Goal: Task Accomplishment & Management: Complete application form

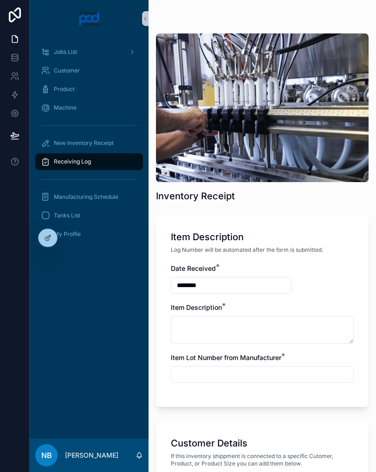
scroll to position [149, 0]
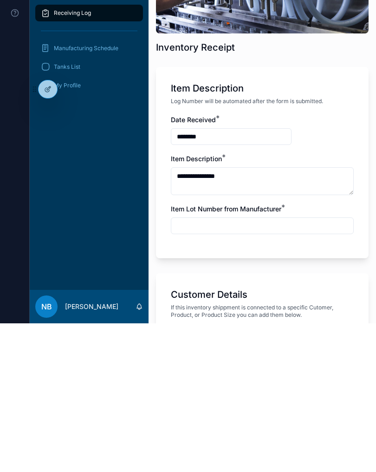
type textarea "**********"
click at [274, 353] on div "Item Lot Number from Manufacturer *" at bounding box center [262, 368] width 183 height 30
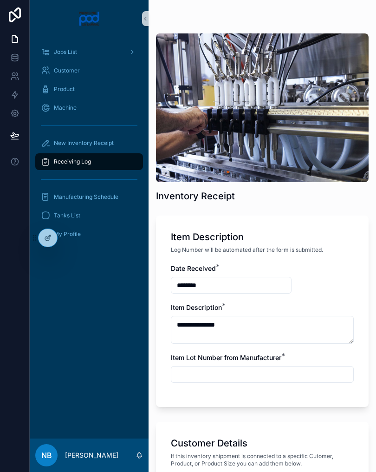
click at [274, 373] on input "text" at bounding box center [262, 374] width 182 height 13
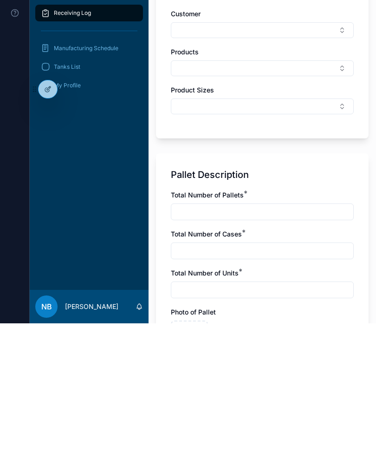
scroll to position [322, 0]
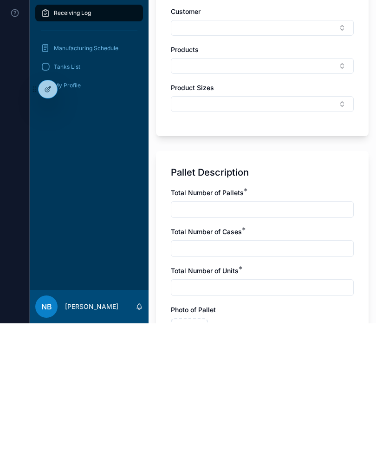
type input "*****"
click at [296, 352] on input "text" at bounding box center [262, 358] width 182 height 13
type input "*"
click at [267, 391] on input "text" at bounding box center [262, 397] width 182 height 13
type input "*"
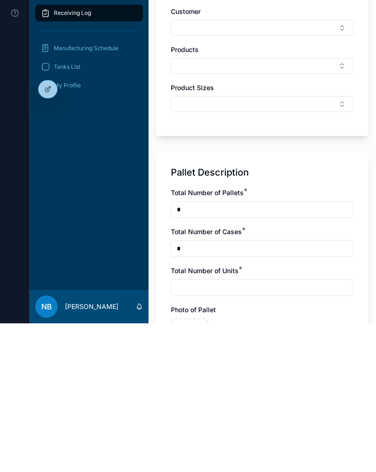
click at [235, 430] on input "text" at bounding box center [262, 436] width 182 height 13
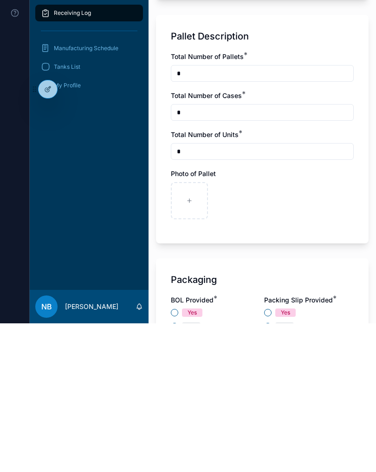
scroll to position [468, 0]
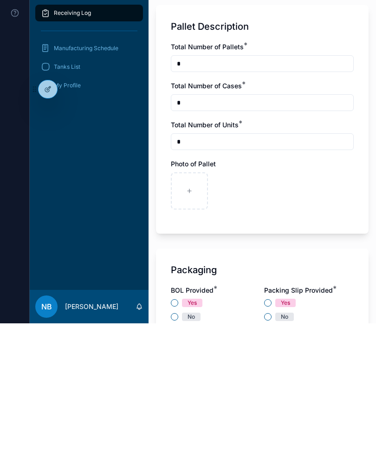
type input "*"
click at [188, 340] on icon at bounding box center [190, 340] width 4 height 0
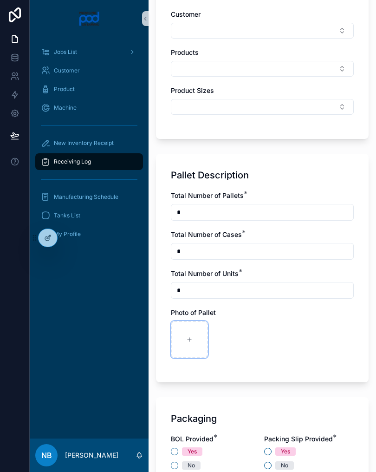
type input "**********"
click at [234, 341] on div at bounding box center [230, 339] width 37 height 37
type input "**********"
click at [271, 338] on icon at bounding box center [271, 340] width 0 height 4
type input "**********"
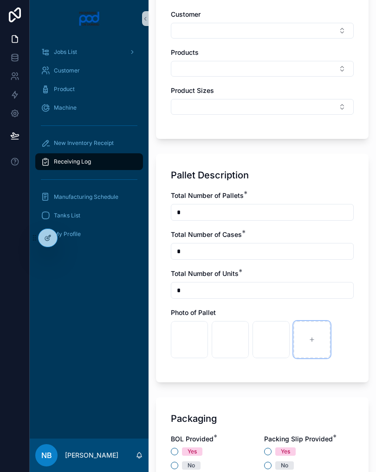
click at [315, 349] on div at bounding box center [312, 339] width 37 height 37
type input "**********"
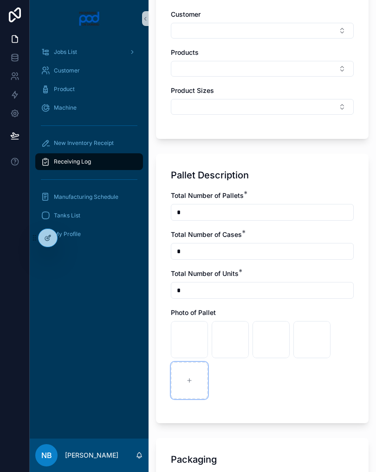
click at [192, 380] on icon at bounding box center [189, 380] width 7 height 7
type input "**********"
click at [240, 376] on div at bounding box center [230, 380] width 37 height 37
type input "**********"
click at [276, 380] on div at bounding box center [271, 380] width 37 height 37
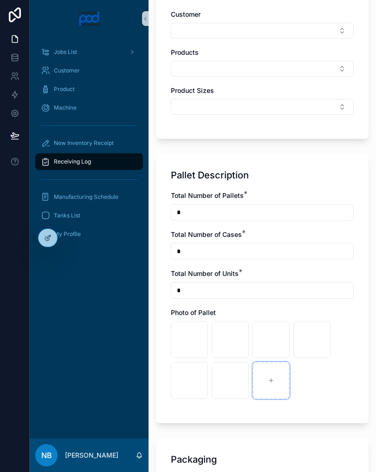
type input "**********"
click at [315, 380] on icon at bounding box center [312, 380] width 7 height 7
type input "**********"
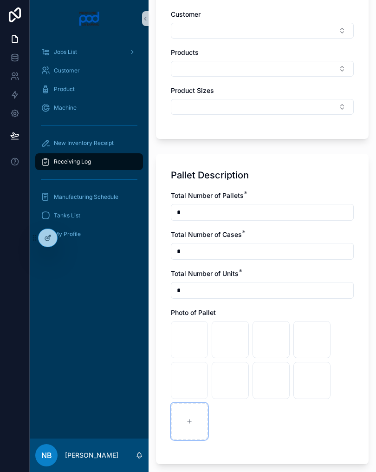
click at [195, 426] on div at bounding box center [189, 421] width 37 height 37
type input "**********"
click at [231, 419] on icon at bounding box center [230, 421] width 7 height 7
type input "**********"
click at [272, 422] on icon at bounding box center [271, 421] width 7 height 7
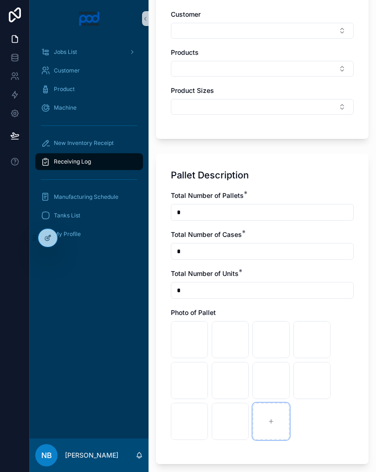
type input "**********"
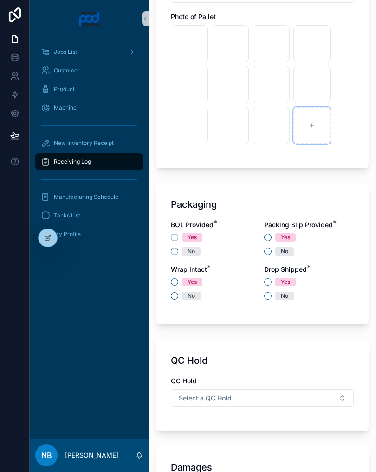
scroll to position [765, 0]
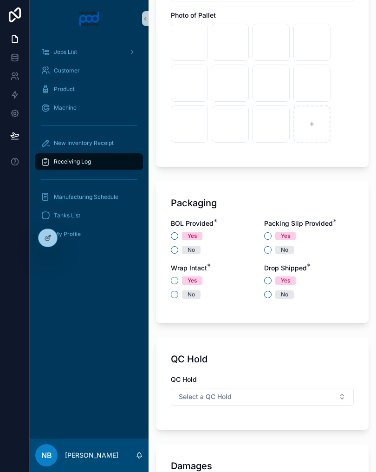
click at [177, 245] on div "Yes No" at bounding box center [216, 243] width 90 height 22
click at [175, 252] on button "No" at bounding box center [174, 249] width 7 height 7
click at [271, 235] on button "Yes" at bounding box center [267, 235] width 7 height 7
click at [177, 293] on button "No" at bounding box center [174, 294] width 7 height 7
click at [178, 282] on button "Yes" at bounding box center [174, 280] width 7 height 7
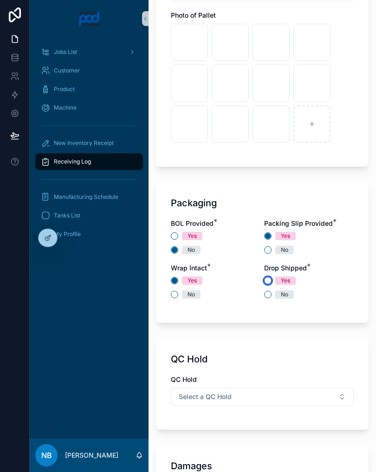
click at [270, 281] on button "Yes" at bounding box center [267, 280] width 7 height 7
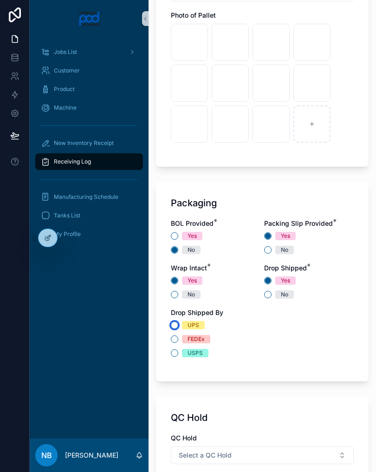
click at [178, 324] on button "UPS" at bounding box center [174, 324] width 7 height 7
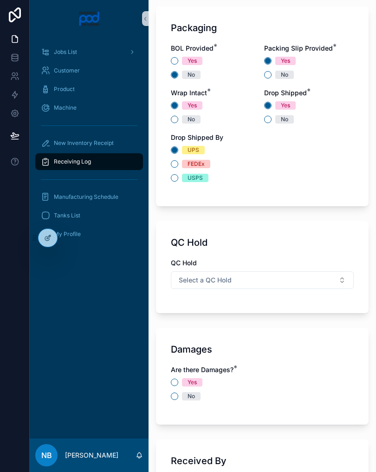
click at [305, 285] on button "Select a QC Hold" at bounding box center [262, 280] width 183 height 18
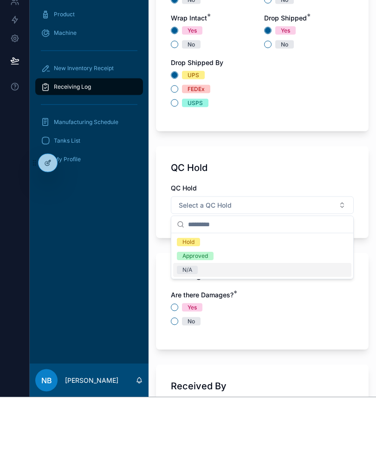
click at [212, 338] on div "N/A" at bounding box center [262, 345] width 178 height 14
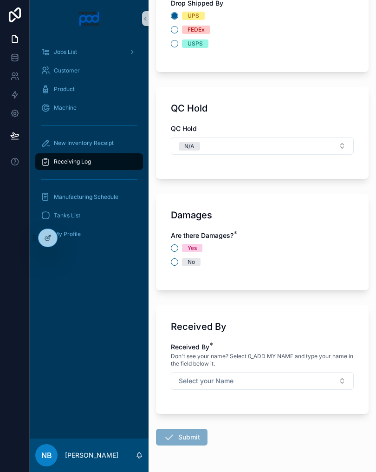
scroll to position [1075, 0]
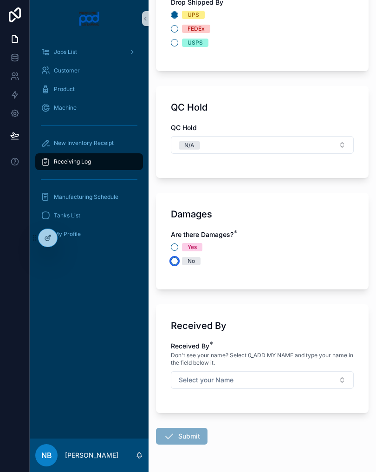
click at [178, 261] on button "No" at bounding box center [174, 260] width 7 height 7
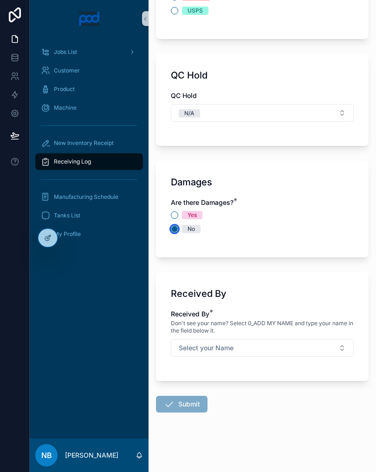
scroll to position [1107, 0]
click at [301, 347] on button "Select your Name" at bounding box center [262, 348] width 183 height 18
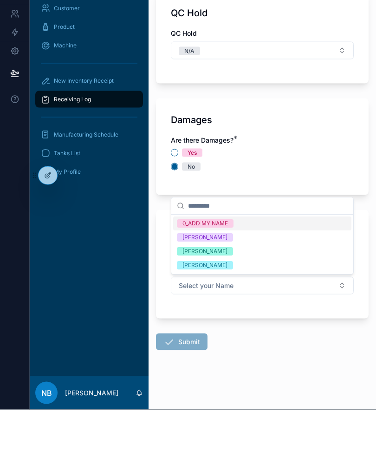
click at [216, 324] on span "[PERSON_NAME]" at bounding box center [205, 328] width 56 height 8
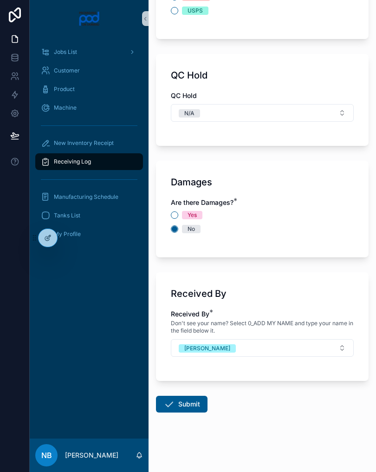
click at [192, 403] on button "Submit" at bounding box center [182, 404] width 52 height 17
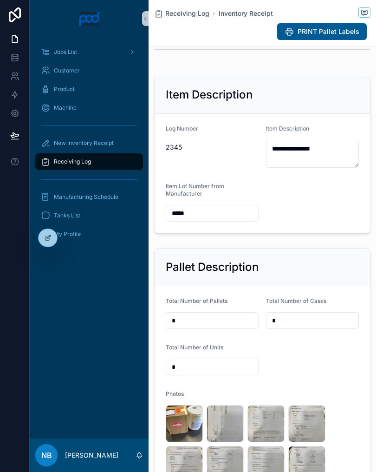
click at [106, 137] on div "New Inventory Receipt" at bounding box center [89, 143] width 97 height 15
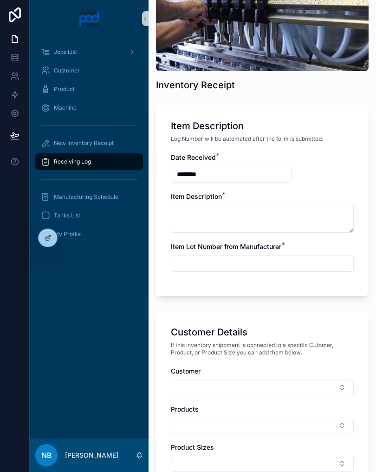
click at [105, 137] on div "New Inventory Receipt" at bounding box center [89, 143] width 97 height 15
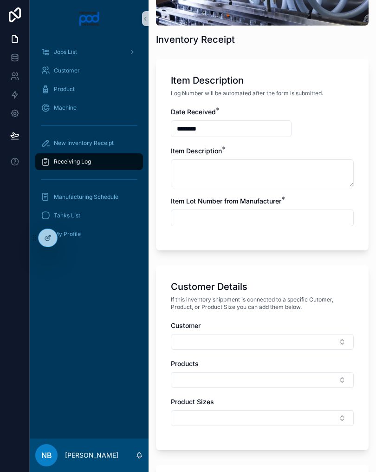
scroll to position [157, 0]
click at [3, 246] on div at bounding box center [15, 236] width 30 height 472
click at [3, 274] on div at bounding box center [15, 236] width 30 height 472
click at [2, 272] on div at bounding box center [15, 236] width 30 height 472
click at [0, 269] on div at bounding box center [15, 236] width 30 height 472
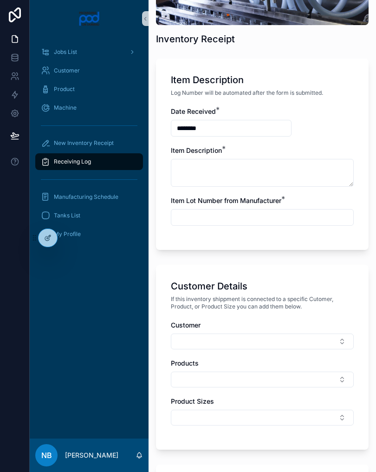
click at [0, 269] on div at bounding box center [15, 236] width 30 height 472
click at [0, 266] on div at bounding box center [15, 236] width 30 height 472
click at [0, 261] on div at bounding box center [15, 236] width 30 height 472
click at [0, 263] on div at bounding box center [15, 236] width 30 height 472
click at [0, 262] on div at bounding box center [15, 236] width 30 height 472
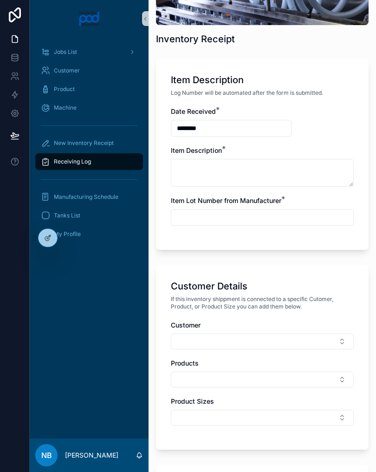
click at [0, 266] on div at bounding box center [15, 236] width 30 height 472
click at [0, 268] on div at bounding box center [15, 236] width 30 height 472
click at [0, 269] on div at bounding box center [15, 236] width 30 height 472
click at [0, 274] on div at bounding box center [15, 236] width 30 height 472
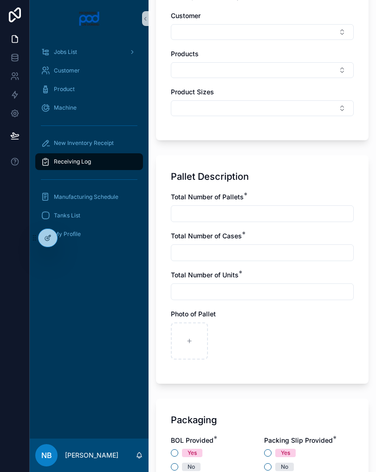
scroll to position [516, 0]
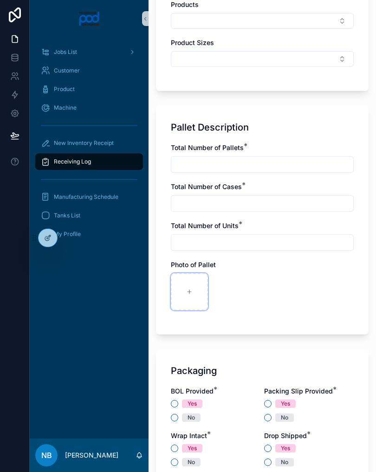
click at [184, 295] on div at bounding box center [189, 291] width 37 height 37
type input "**********"
click at [216, 164] on input "text" at bounding box center [262, 164] width 182 height 13
type input "*"
click at [242, 209] on input "text" at bounding box center [262, 203] width 182 height 13
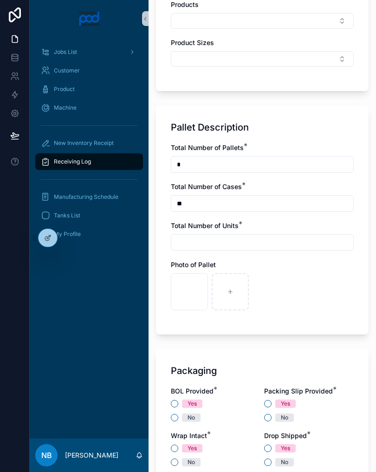
type input "**"
click at [257, 246] on input "text" at bounding box center [262, 242] width 182 height 13
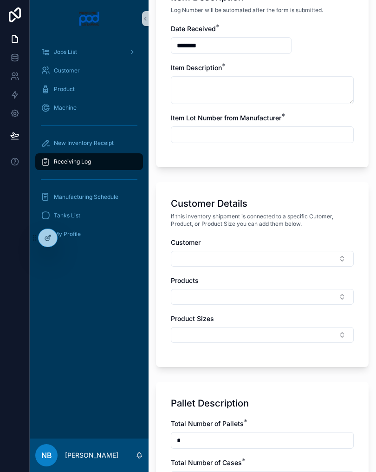
scroll to position [239, 0]
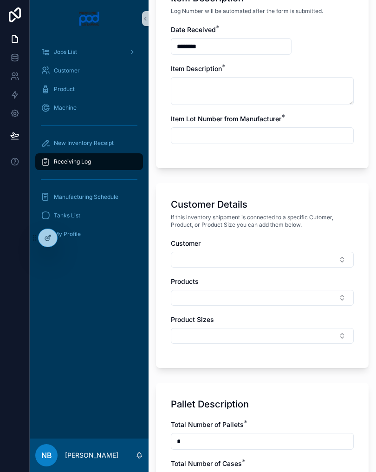
type input "**"
click at [244, 96] on textarea at bounding box center [262, 91] width 183 height 28
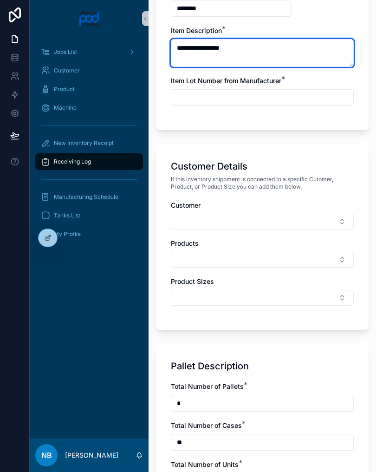
scroll to position [280, 0]
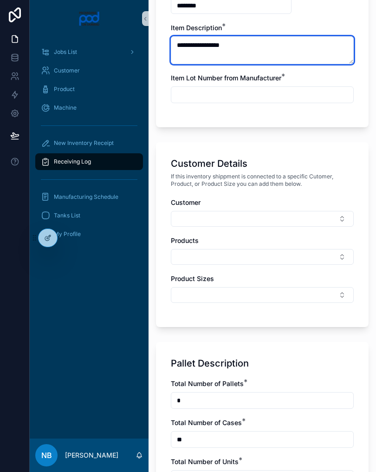
type textarea "**********"
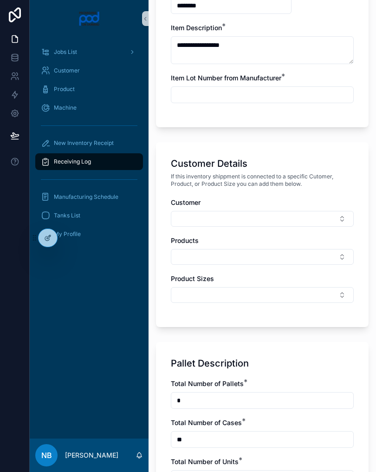
click at [271, 91] on input "text" at bounding box center [262, 94] width 182 height 13
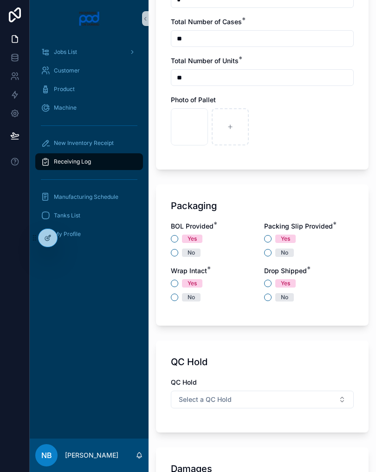
scroll to position [727, 0]
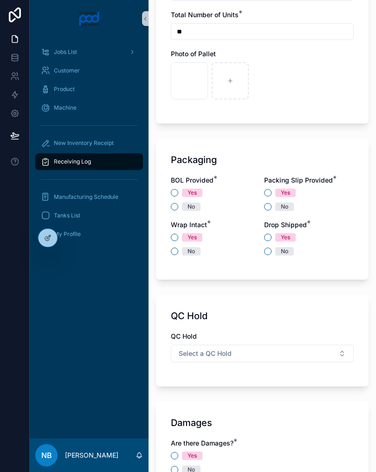
type input "**********"
click at [250, 210] on div "No" at bounding box center [216, 207] width 90 height 8
click at [175, 207] on button "No" at bounding box center [174, 206] width 7 height 7
click at [269, 210] on button "No" at bounding box center [267, 206] width 7 height 7
click at [182, 238] on span "Yes" at bounding box center [192, 237] width 20 height 8
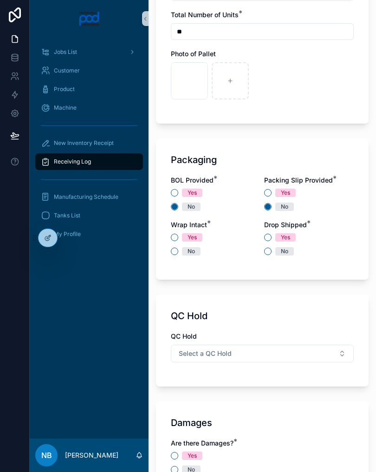
click at [178, 238] on button "Yes" at bounding box center [174, 237] width 7 height 7
click at [269, 254] on button "No" at bounding box center [267, 251] width 7 height 7
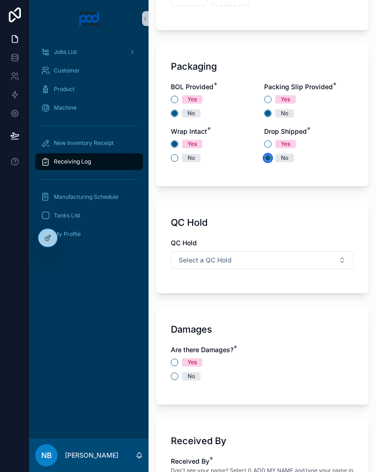
scroll to position [826, 0]
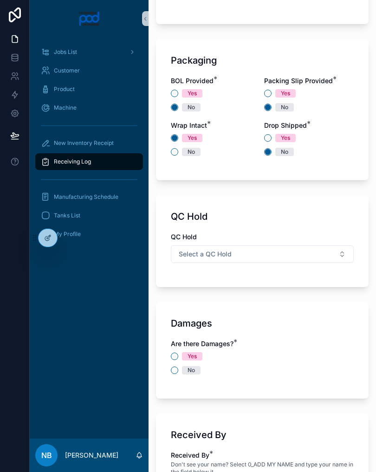
click at [299, 257] on button "Select a QC Hold" at bounding box center [262, 254] width 183 height 18
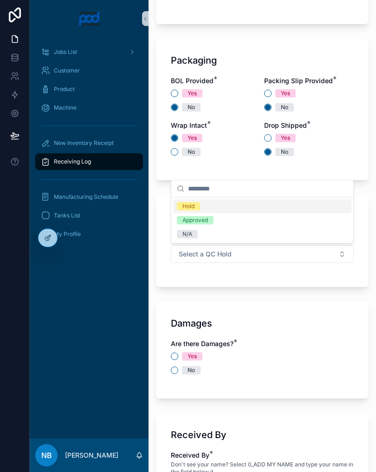
click at [224, 238] on div "N/A" at bounding box center [262, 234] width 178 height 14
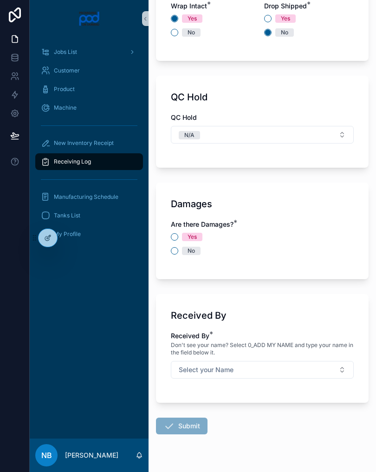
scroll to position [946, 0]
click at [177, 250] on button "No" at bounding box center [174, 250] width 7 height 7
click at [282, 373] on button "Select your Name" at bounding box center [262, 369] width 183 height 18
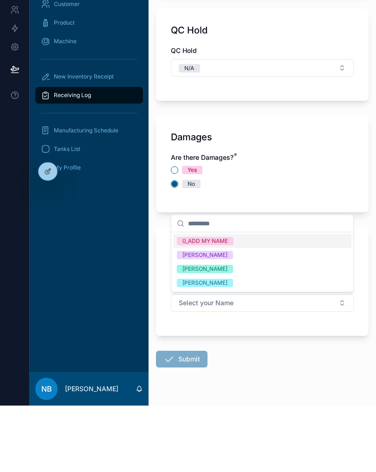
click at [239, 328] on div "[PERSON_NAME]" at bounding box center [262, 335] width 178 height 14
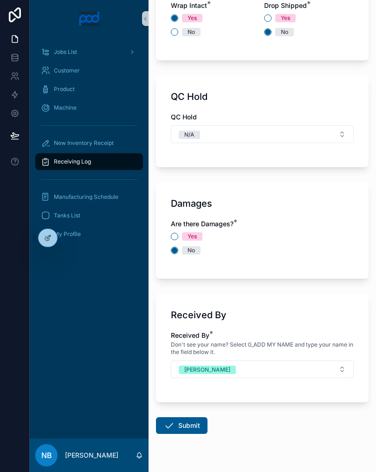
click at [187, 426] on button "Submit" at bounding box center [182, 425] width 52 height 17
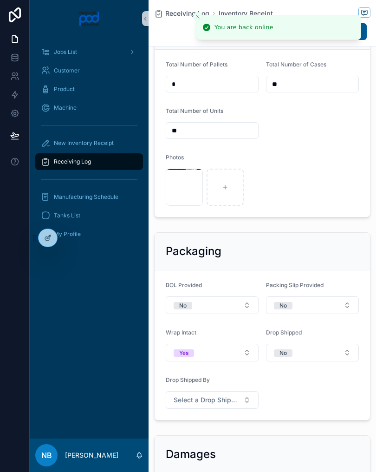
scroll to position [352, 0]
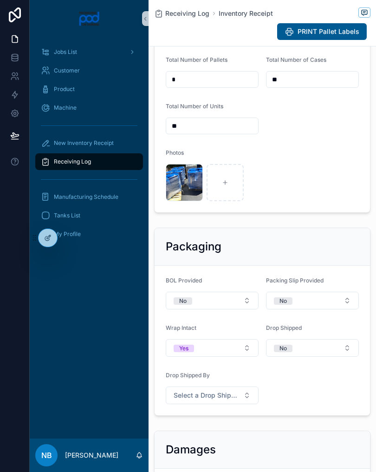
click at [114, 142] on div "New Inventory Receipt" at bounding box center [89, 143] width 97 height 15
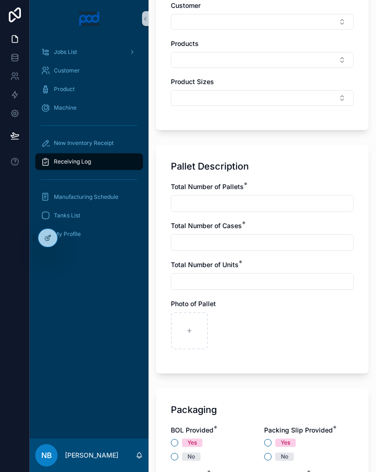
scroll to position [491, 0]
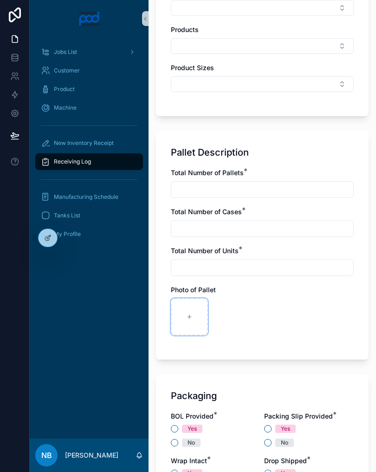
click at [192, 312] on div at bounding box center [189, 316] width 37 height 37
click at [194, 314] on div at bounding box center [189, 316] width 37 height 37
type input "**********"
click at [198, 187] on input "text" at bounding box center [262, 189] width 182 height 13
type input "*"
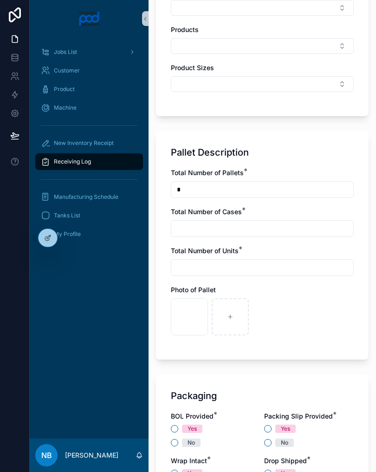
click at [216, 226] on input "text" at bounding box center [262, 228] width 182 height 13
type input "*"
click at [204, 269] on input "text" at bounding box center [262, 267] width 182 height 13
type input "*"
click at [201, 193] on input "*" at bounding box center [262, 189] width 182 height 13
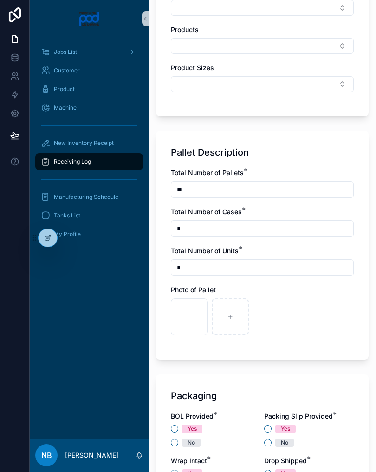
click at [218, 191] on input "**" at bounding box center [262, 189] width 182 height 13
type input "*"
click at [8, 206] on div at bounding box center [15, 236] width 30 height 472
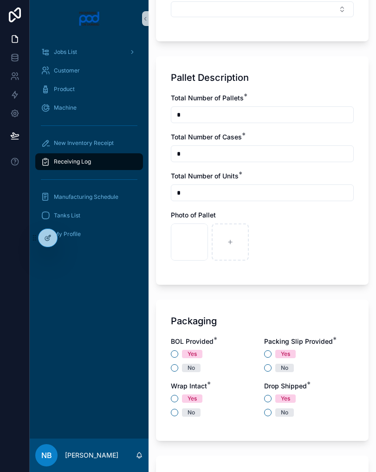
scroll to position [565, 0]
click at [230, 236] on div at bounding box center [230, 242] width 37 height 37
type input "**********"
click at [274, 236] on div at bounding box center [271, 242] width 37 height 37
type input "**********"
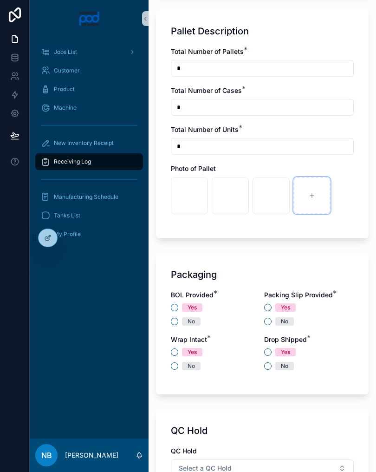
scroll to position [657, 0]
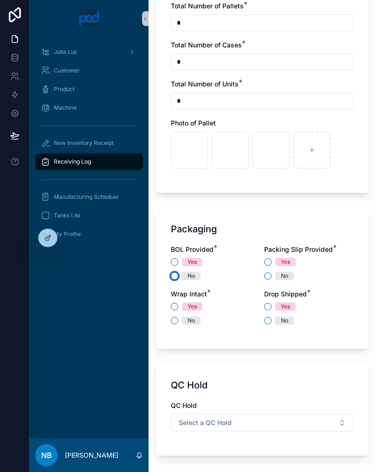
click at [177, 275] on button "No" at bounding box center [174, 275] width 7 height 7
click at [271, 275] on button "No" at bounding box center [267, 275] width 7 height 7
click at [174, 321] on button "No" at bounding box center [174, 320] width 7 height 7
click at [268, 308] on button "Yes" at bounding box center [267, 306] width 7 height 7
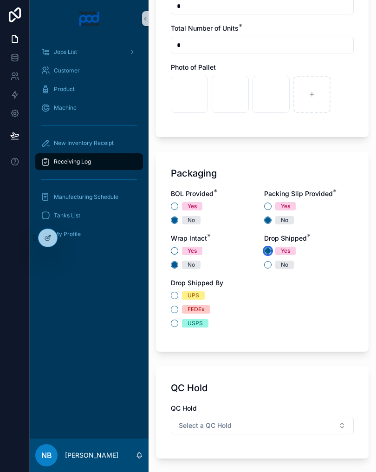
scroll to position [715, 0]
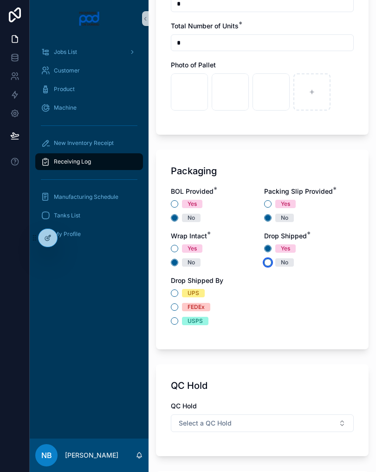
click at [270, 265] on button "No" at bounding box center [267, 262] width 7 height 7
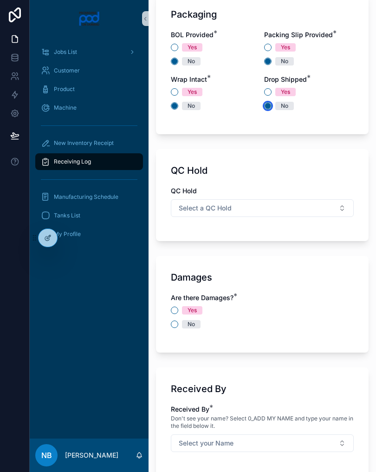
scroll to position [872, 0]
click at [338, 206] on button "Select a QC Hold" at bounding box center [262, 208] width 183 height 18
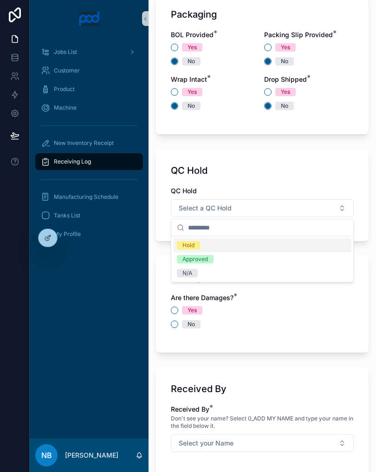
click at [345, 211] on button "Select a QC Hold" at bounding box center [262, 208] width 183 height 18
click at [346, 208] on button "Select a QC Hold" at bounding box center [262, 208] width 183 height 18
click at [214, 274] on div "N/A" at bounding box center [262, 273] width 178 height 14
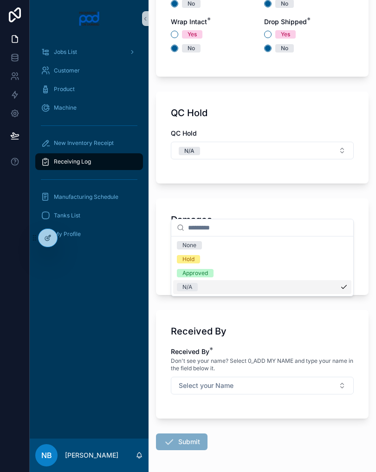
scroll to position [935, 0]
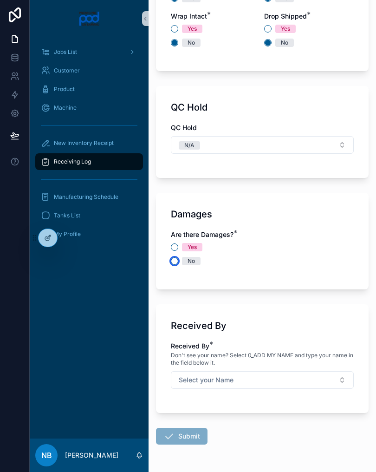
click at [176, 262] on button "No" at bounding box center [174, 260] width 7 height 7
click at [329, 380] on button "Select your Name" at bounding box center [262, 380] width 183 height 18
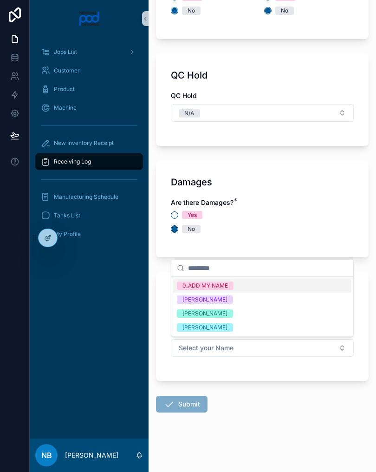
scroll to position [967, 0]
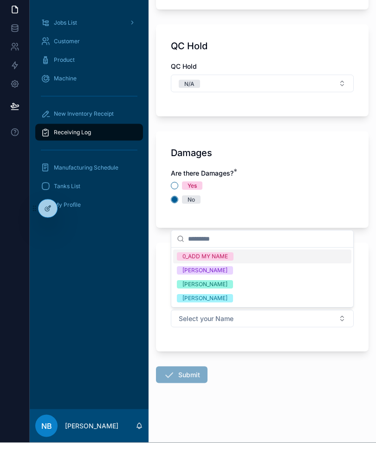
click at [343, 208] on div "Are there Damages? * Yes No" at bounding box center [262, 220] width 183 height 45
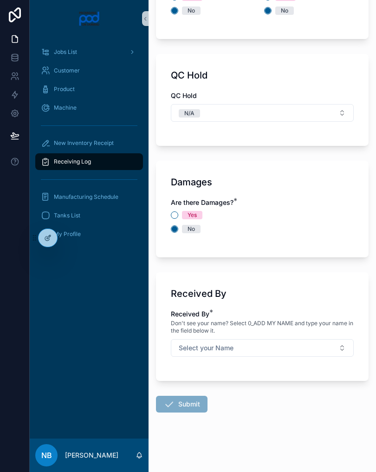
click at [334, 356] on button "Select your Name" at bounding box center [262, 348] width 183 height 18
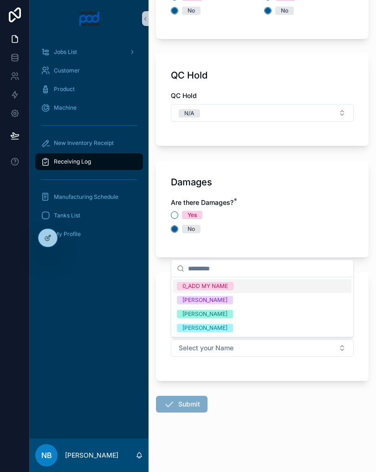
click at [242, 313] on div "[PERSON_NAME]" at bounding box center [262, 314] width 178 height 14
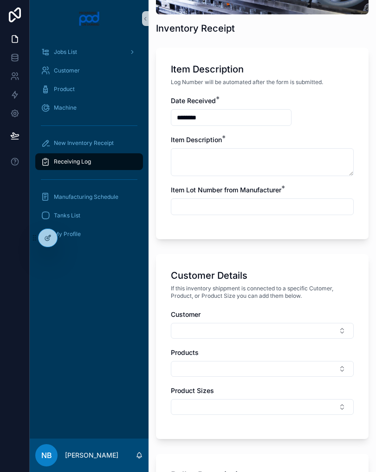
scroll to position [162, 0]
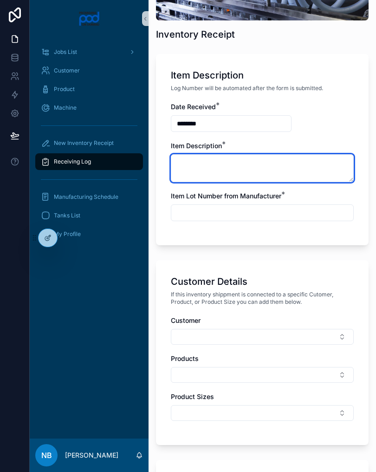
click at [228, 169] on textarea at bounding box center [262, 168] width 183 height 28
type textarea "**********"
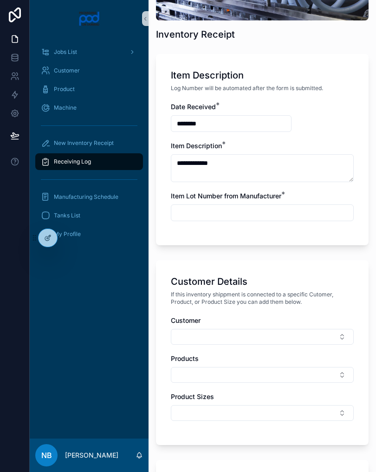
click at [232, 214] on input "text" at bounding box center [262, 212] width 182 height 13
type input "*"
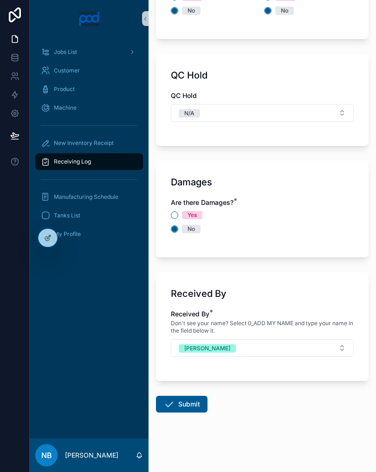
scroll to position [967, 0]
type input "**********"
click at [313, 232] on div "No" at bounding box center [262, 229] width 183 height 8
click at [180, 408] on button "Submit" at bounding box center [182, 404] width 52 height 17
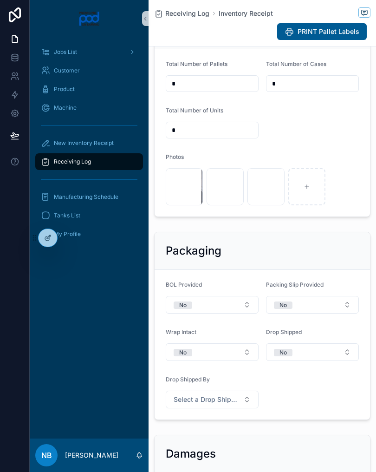
scroll to position [349, 0]
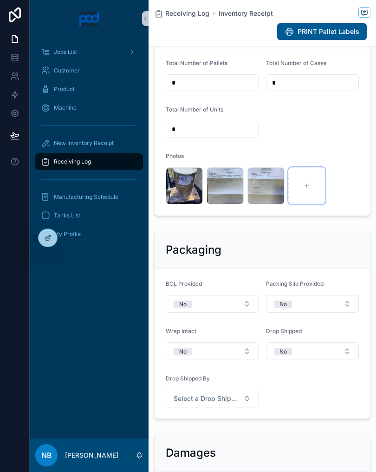
click at [311, 190] on div at bounding box center [306, 185] width 37 height 37
click at [110, 162] on div "Receiving Log" at bounding box center [89, 161] width 97 height 15
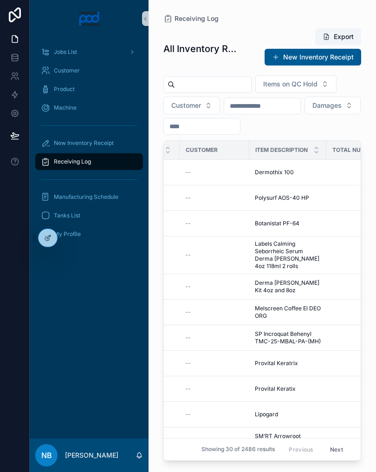
scroll to position [0, 263]
click at [312, 196] on div "Polysurf AOS-40 HP Polysurf AOS-40 HP" at bounding box center [288, 197] width 66 height 7
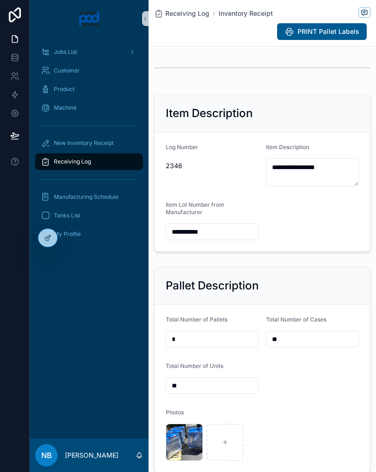
scroll to position [94, 0]
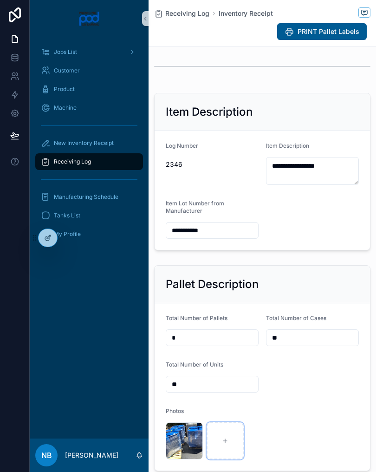
click at [229, 449] on div at bounding box center [225, 440] width 37 height 37
type input "**********"
click at [270, 454] on div at bounding box center [266, 440] width 37 height 37
type input "**********"
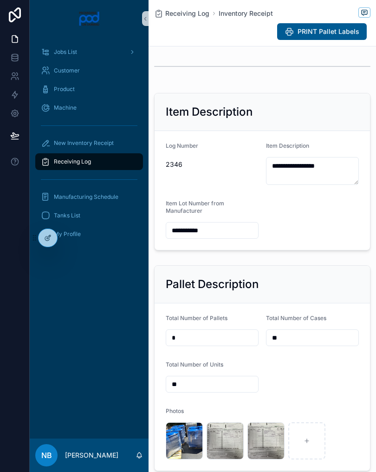
click at [120, 167] on div "Receiving Log" at bounding box center [89, 161] width 97 height 15
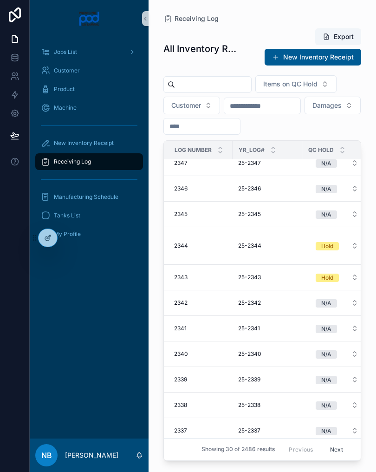
scroll to position [10, 1]
click at [103, 146] on span "New Inventory Receipt" at bounding box center [84, 142] width 60 height 7
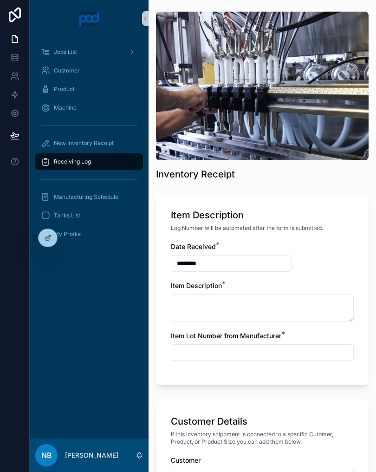
scroll to position [21, 0]
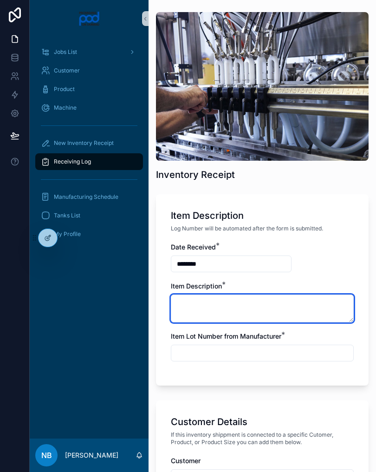
click at [239, 304] on textarea at bounding box center [262, 309] width 183 height 28
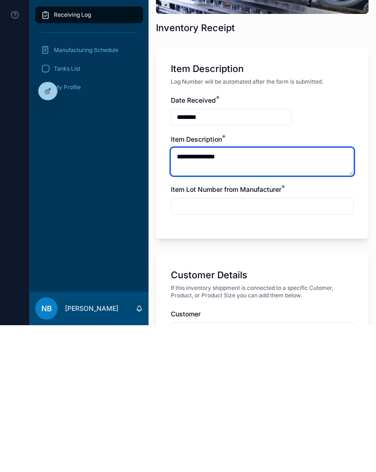
type textarea "**********"
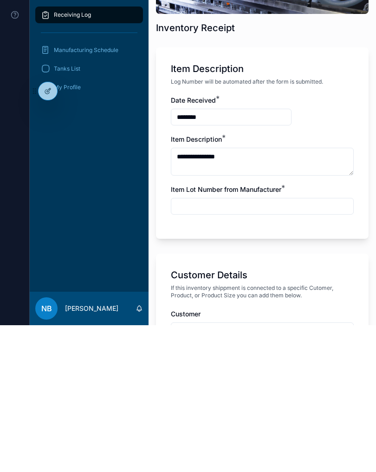
click at [242, 347] on input "text" at bounding box center [262, 353] width 182 height 13
type input "*"
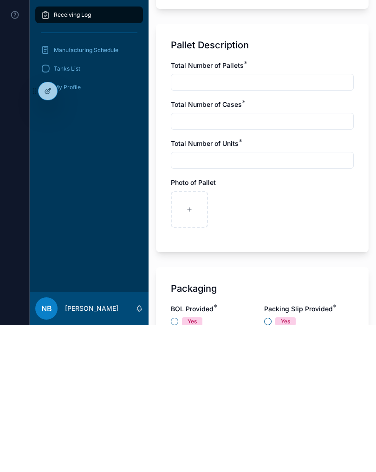
scroll to position [451, 0]
type input "**********"
click at [220, 223] on input "text" at bounding box center [262, 229] width 182 height 13
type input "*"
click at [254, 262] on input "text" at bounding box center [262, 268] width 182 height 13
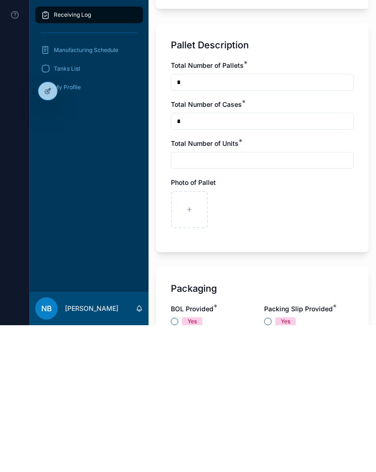
type input "*"
click at [234, 301] on input "text" at bounding box center [262, 307] width 182 height 13
type input "*"
click at [186, 338] on div at bounding box center [189, 356] width 37 height 37
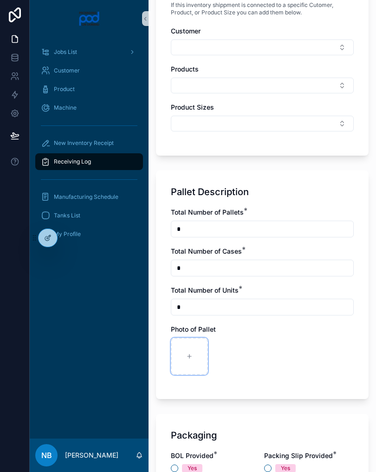
type input "**********"
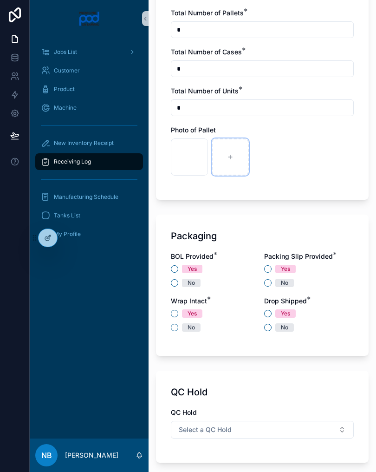
scroll to position [652, 0]
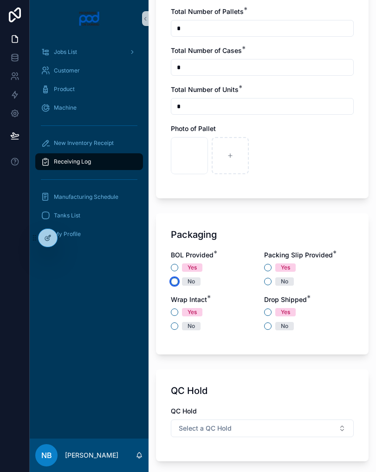
click at [177, 284] on button "No" at bounding box center [174, 281] width 7 height 7
click at [269, 268] on button "Yes" at bounding box center [267, 267] width 7 height 7
click at [275, 282] on span "No" at bounding box center [284, 281] width 19 height 8
click at [272, 282] on button "No" at bounding box center [267, 281] width 7 height 7
click at [177, 327] on button "No" at bounding box center [174, 325] width 7 height 7
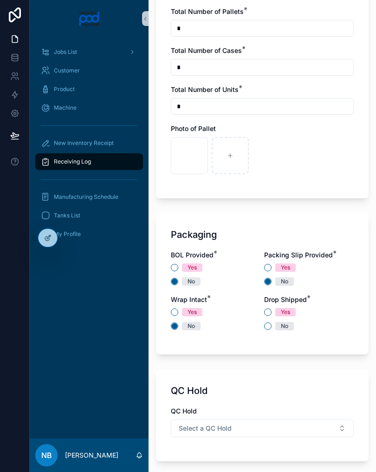
click at [271, 308] on div "Yes" at bounding box center [309, 312] width 90 height 8
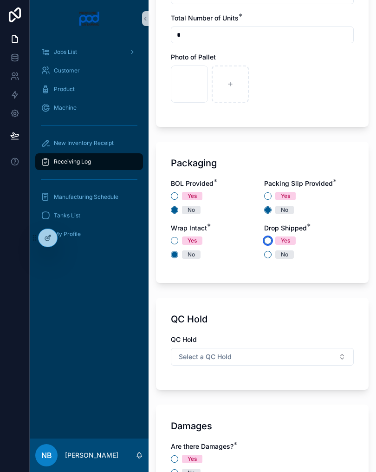
click at [267, 243] on button "Yes" at bounding box center [267, 240] width 7 height 7
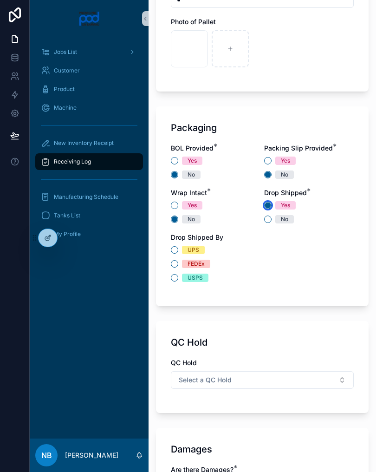
scroll to position [763, 0]
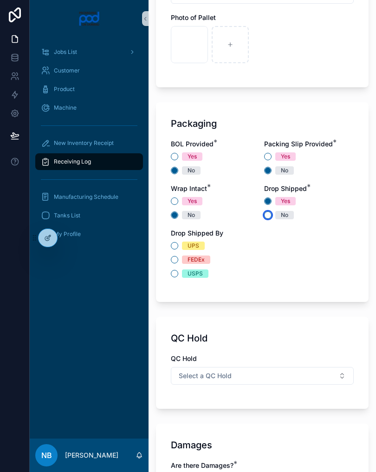
click at [271, 216] on button "No" at bounding box center [267, 214] width 7 height 7
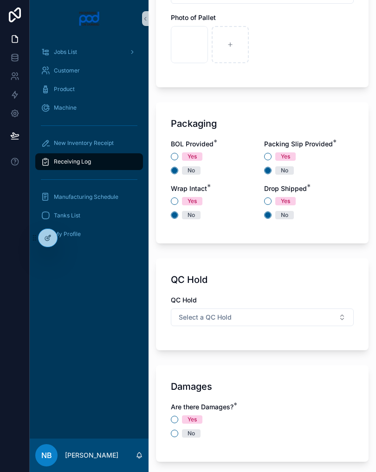
click at [269, 317] on button "Select a QC Hold" at bounding box center [262, 317] width 183 height 18
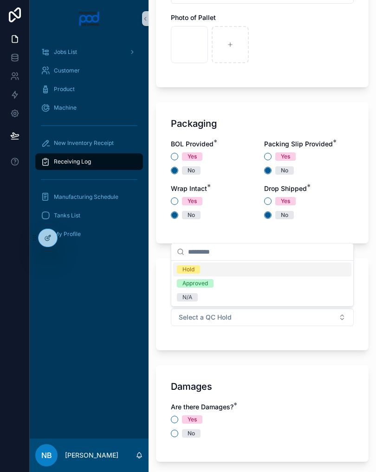
click at [247, 295] on div "N/A" at bounding box center [262, 297] width 178 height 14
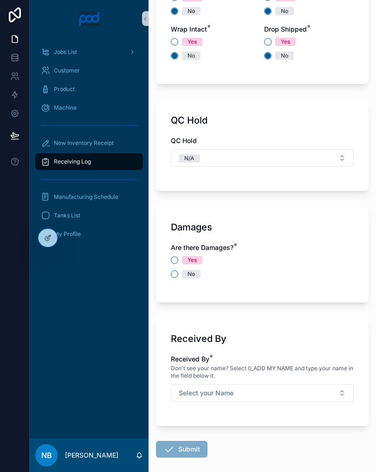
scroll to position [946, 0]
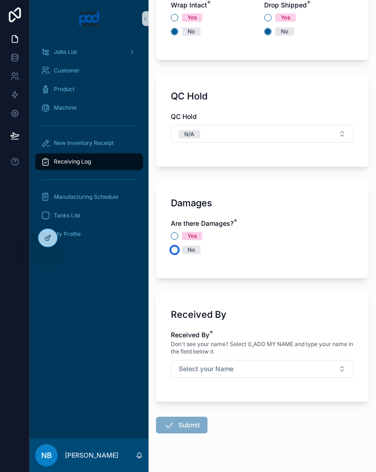
click at [177, 249] on button "No" at bounding box center [174, 249] width 7 height 7
click at [272, 366] on button "Select your Name" at bounding box center [262, 369] width 183 height 18
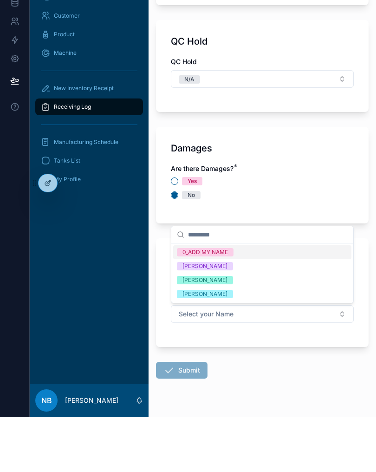
click at [244, 328] on div "[PERSON_NAME]" at bounding box center [262, 335] width 178 height 14
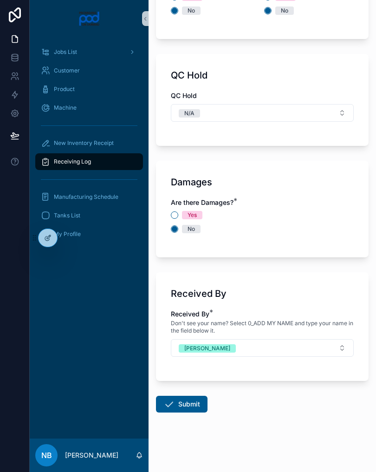
scroll to position [967, 0]
click at [185, 405] on button "Submit" at bounding box center [182, 404] width 52 height 17
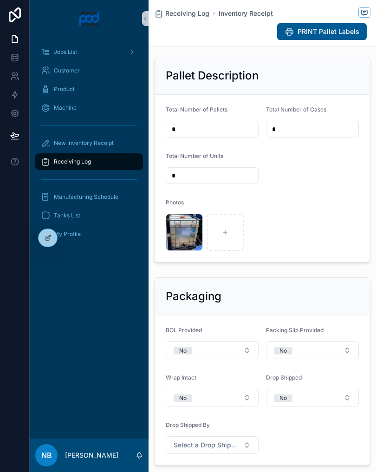
scroll to position [310, 0]
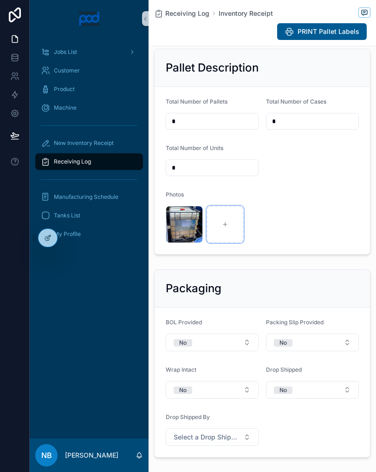
click at [223, 242] on div at bounding box center [225, 224] width 37 height 37
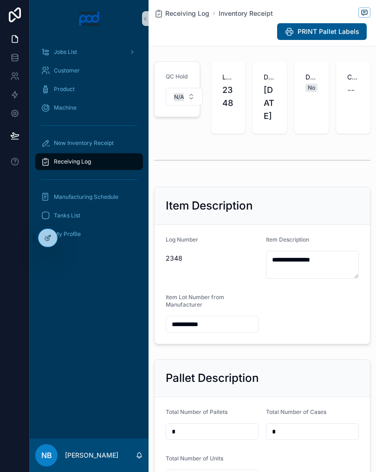
scroll to position [0, 0]
click at [312, 204] on div "Item Description" at bounding box center [263, 206] width 216 height 38
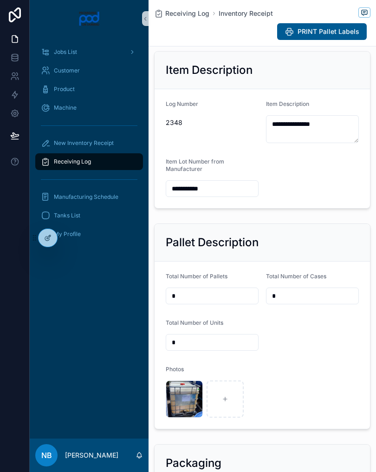
scroll to position [138, 0]
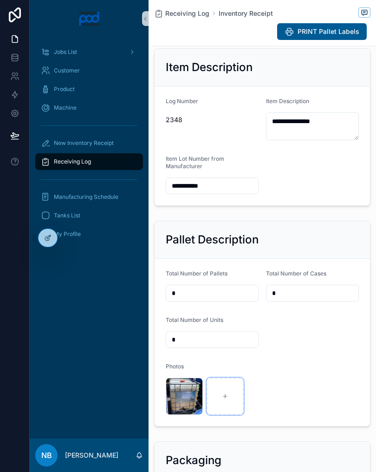
click at [222, 410] on div at bounding box center [225, 396] width 37 height 37
type input "**********"
click at [120, 145] on div "New Inventory Receipt" at bounding box center [89, 143] width 97 height 15
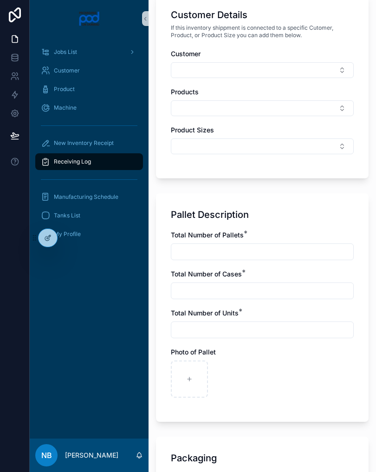
scroll to position [452, 0]
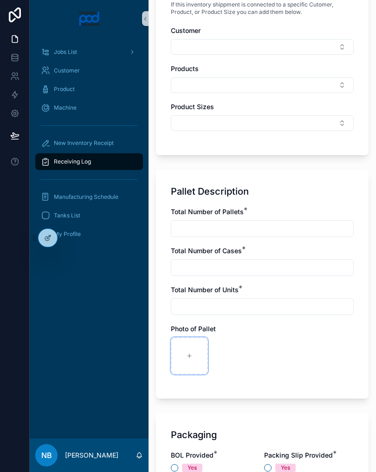
click at [190, 354] on icon at bounding box center [189, 356] width 7 height 7
type input "**********"
click at [204, 234] on input "text" at bounding box center [262, 228] width 182 height 13
type input "*"
click at [217, 271] on input "text" at bounding box center [262, 267] width 182 height 13
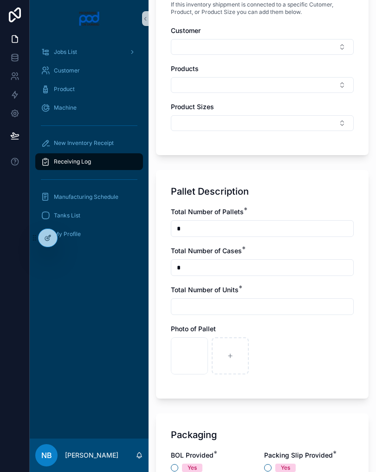
type input "*"
click at [207, 312] on input "text" at bounding box center [262, 306] width 182 height 13
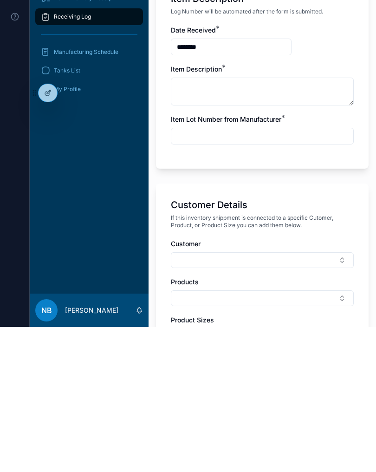
scroll to position [94, 0]
type input "*"
click at [222, 222] on textarea at bounding box center [262, 236] width 183 height 28
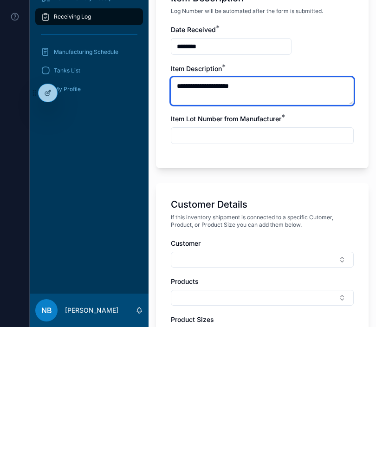
type textarea "**********"
click at [226, 274] on input "text" at bounding box center [262, 280] width 182 height 13
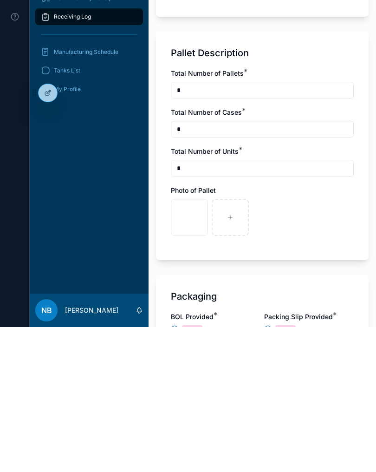
scroll to position [453, 0]
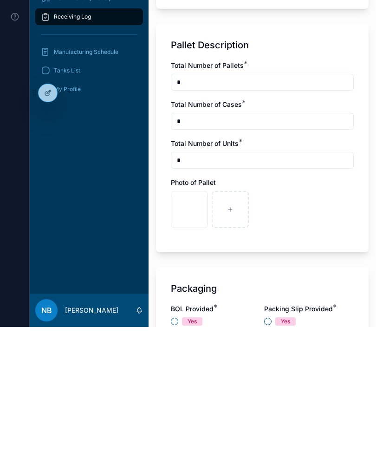
type input "***"
click at [231, 351] on icon at bounding box center [230, 354] width 7 height 7
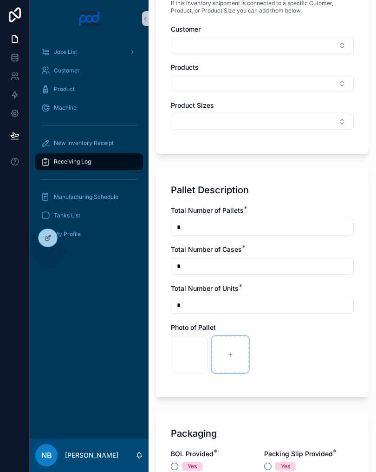
type input "**********"
click at [277, 353] on div at bounding box center [271, 354] width 37 height 37
type input "**********"
click at [315, 362] on div at bounding box center [312, 354] width 37 height 37
type input "**********"
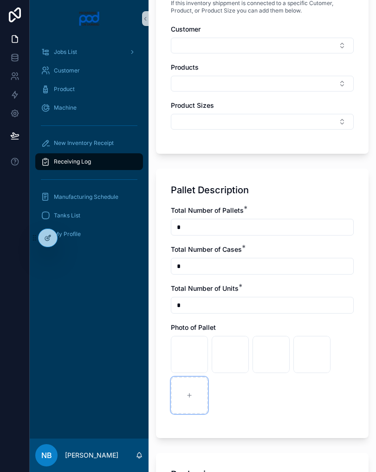
click at [184, 407] on div at bounding box center [189, 395] width 37 height 37
type input "**********"
click at [227, 400] on div at bounding box center [230, 395] width 37 height 37
type input "**********"
click at [274, 394] on icon at bounding box center [271, 395] width 7 height 7
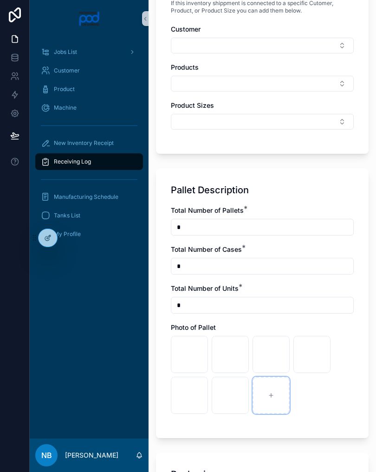
type input "**********"
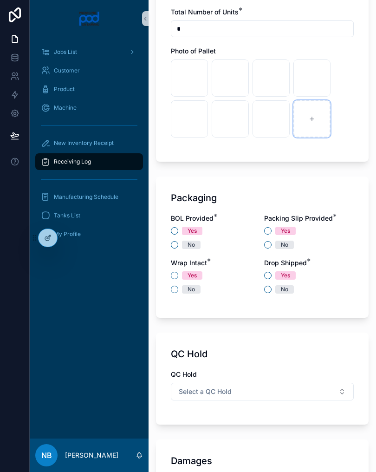
scroll to position [734, 0]
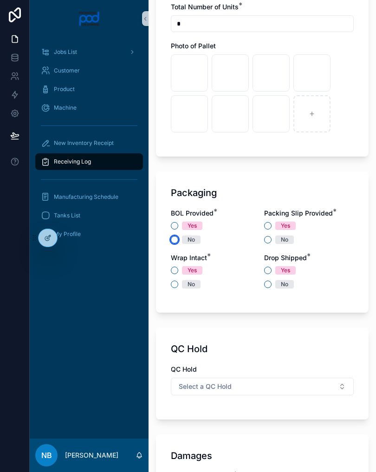
click at [177, 241] on button "No" at bounding box center [174, 239] width 7 height 7
click at [266, 224] on button "Yes" at bounding box center [267, 225] width 7 height 7
click at [176, 279] on div "Yes No" at bounding box center [216, 277] width 90 height 22
click at [175, 285] on button "No" at bounding box center [174, 284] width 7 height 7
click at [268, 282] on button "No" at bounding box center [267, 284] width 7 height 7
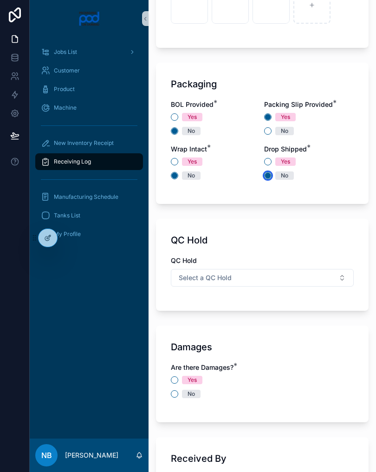
scroll to position [852, 0]
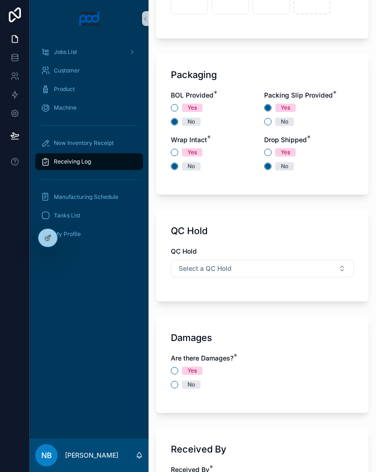
click at [289, 282] on div "QC Hold Select a QC Hold" at bounding box center [262, 267] width 183 height 40
click at [298, 273] on button "Select a QC Hold" at bounding box center [262, 269] width 183 height 18
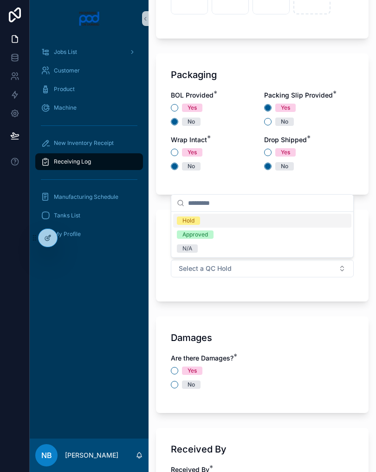
click at [221, 261] on button "Select a QC Hold" at bounding box center [262, 269] width 183 height 18
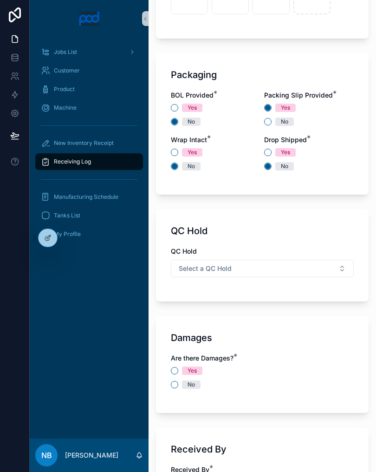
click at [279, 267] on button "Select a QC Hold" at bounding box center [262, 269] width 183 height 18
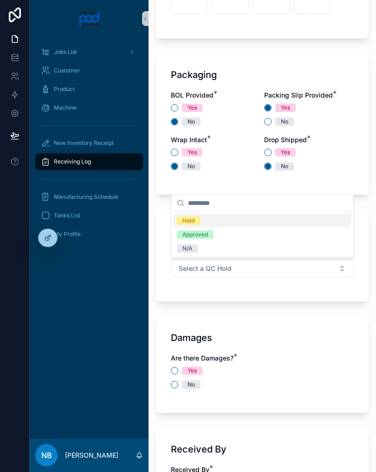
click at [210, 250] on div "N/A" at bounding box center [262, 249] width 178 height 14
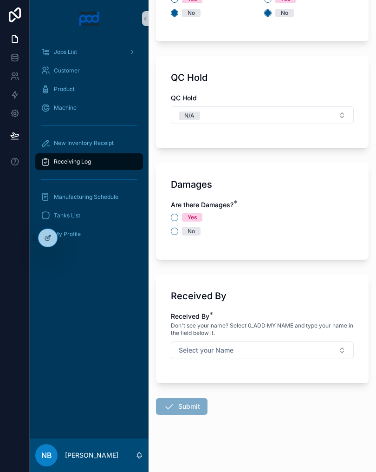
scroll to position [1006, 0]
click at [176, 229] on button "No" at bounding box center [174, 230] width 7 height 7
click at [308, 357] on button "Select your Name" at bounding box center [262, 350] width 183 height 18
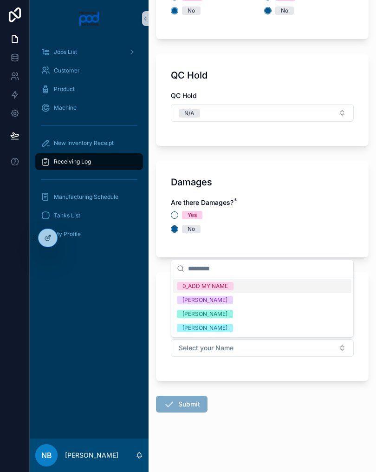
scroll to position [1008, 0]
click at [281, 228] on div "No" at bounding box center [262, 229] width 183 height 8
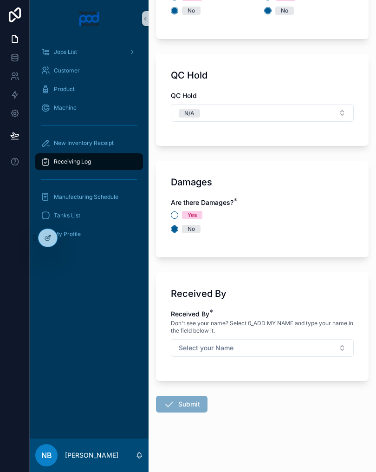
click at [295, 342] on button "Select your Name" at bounding box center [262, 348] width 183 height 18
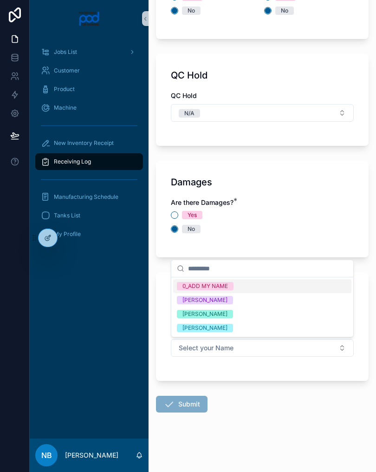
click at [228, 308] on div "[PERSON_NAME]" at bounding box center [262, 314] width 178 height 14
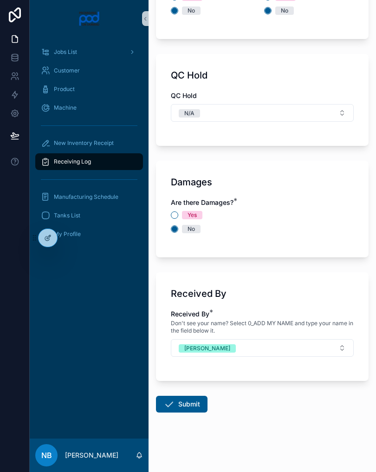
click at [190, 412] on button "Submit" at bounding box center [182, 404] width 52 height 17
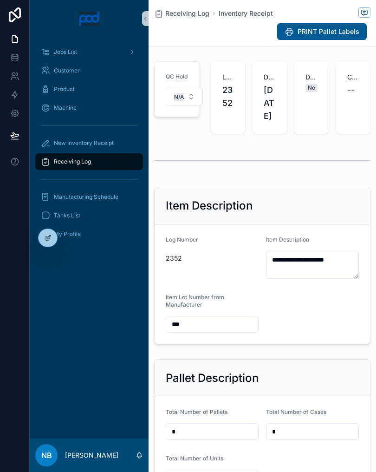
click at [109, 162] on div "Receiving Log" at bounding box center [89, 161] width 97 height 15
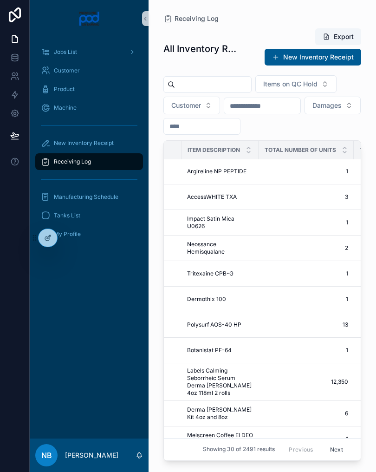
scroll to position [1, 331]
click at [98, 144] on span "New Inventory Receipt" at bounding box center [84, 142] width 60 height 7
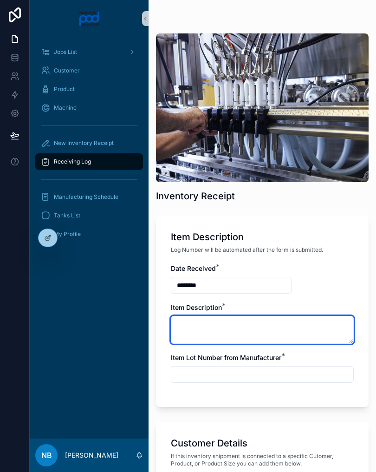
click at [245, 338] on textarea at bounding box center [262, 330] width 183 height 28
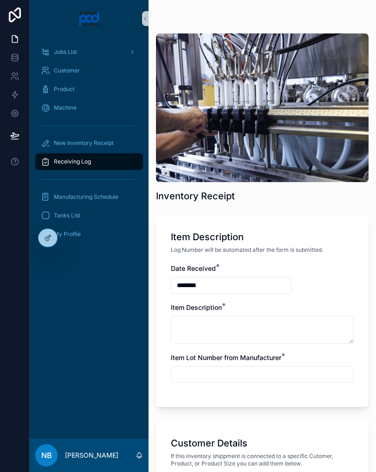
click at [316, 273] on div "Date Received * ******** Item Description * Item Lot Number from Manufacturer *" at bounding box center [262, 328] width 183 height 128
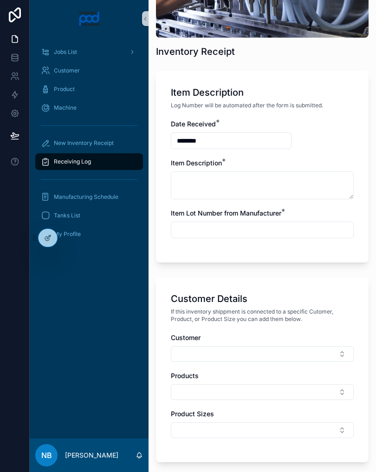
scroll to position [132, 0]
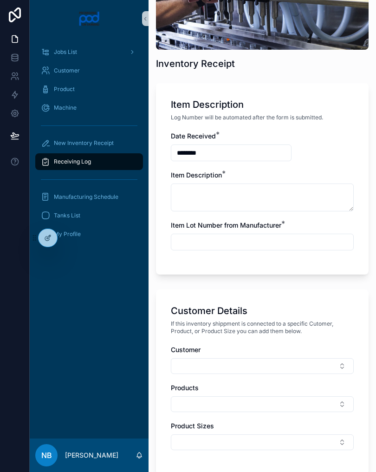
click at [97, 161] on div "Receiving Log" at bounding box center [89, 161] width 97 height 15
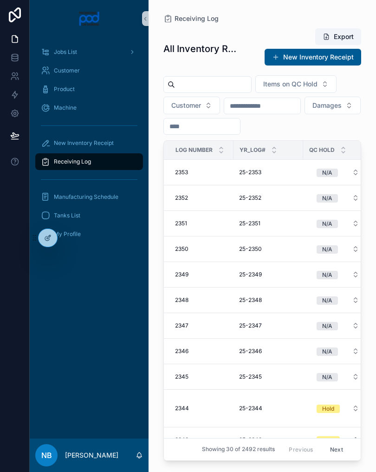
click at [237, 85] on input "text" at bounding box center [213, 84] width 76 height 13
type input "**"
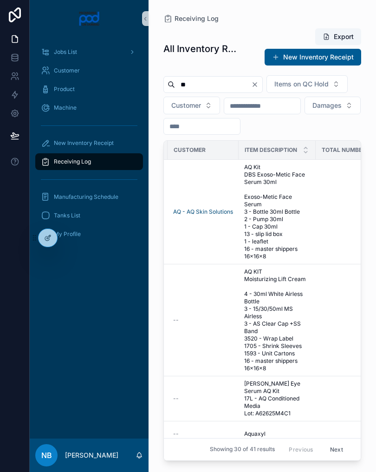
scroll to position [0, 275]
click at [302, 219] on span "AQ Kit DBS Exoso-Metic Face Serum 30ml Exoso-Metic Face Serum 3 - Bottle 30ml B…" at bounding box center [277, 212] width 66 height 97
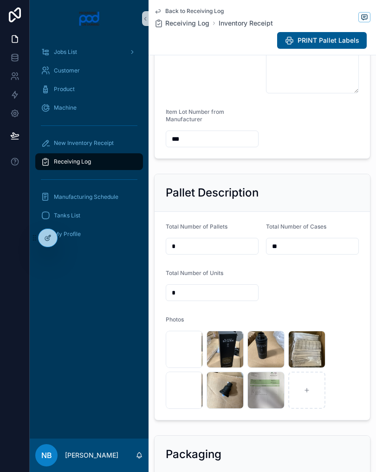
scroll to position [304, 0]
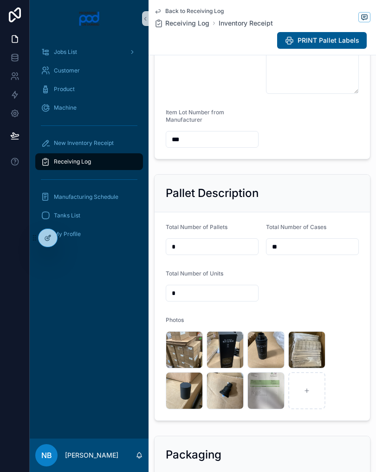
click at [345, 313] on form "Total Number of Pallets * Total Number of Cases ** Total Number of Units * Phot…" at bounding box center [263, 316] width 216 height 208
click at [117, 159] on div "Receiving Log" at bounding box center [89, 161] width 97 height 15
